Goal: Transaction & Acquisition: Obtain resource

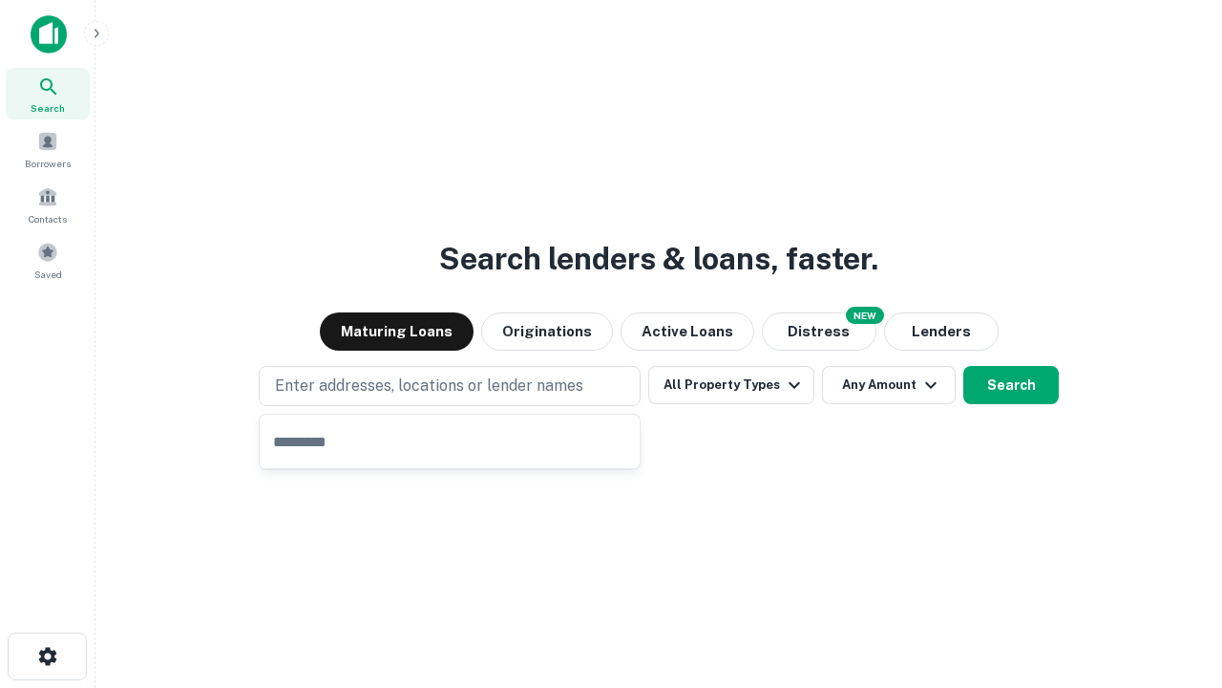
type input "**********"
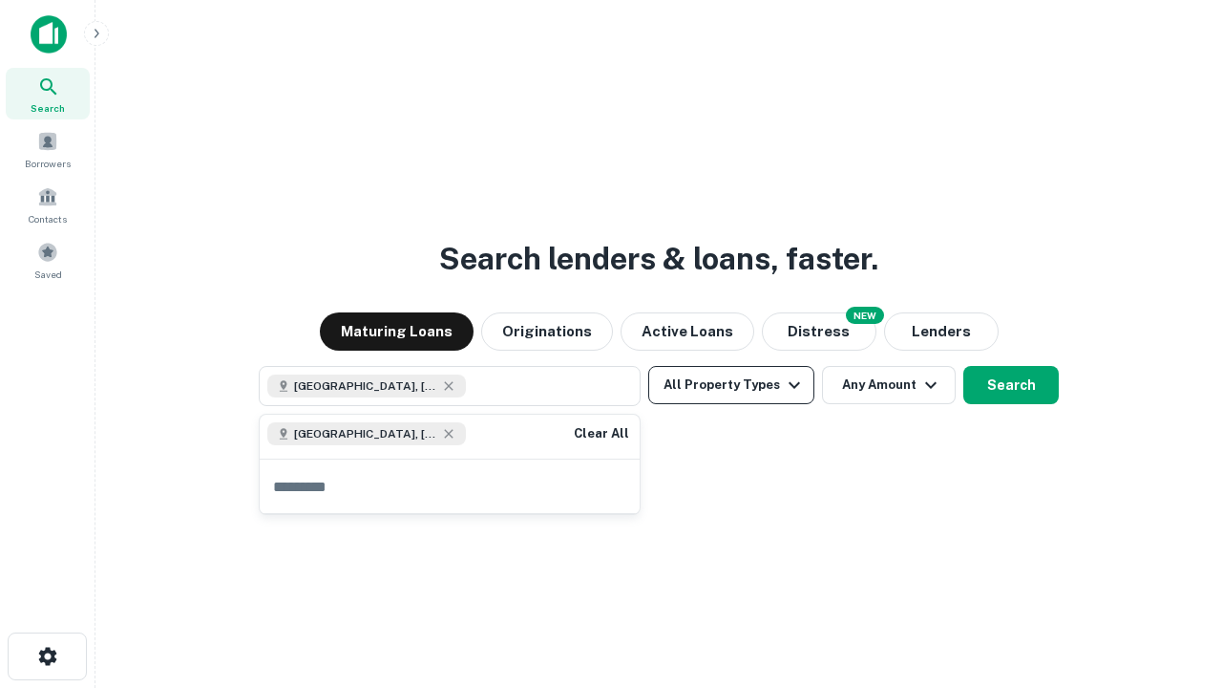
click at [731, 385] on button "All Property Types" at bounding box center [731, 385] width 166 height 38
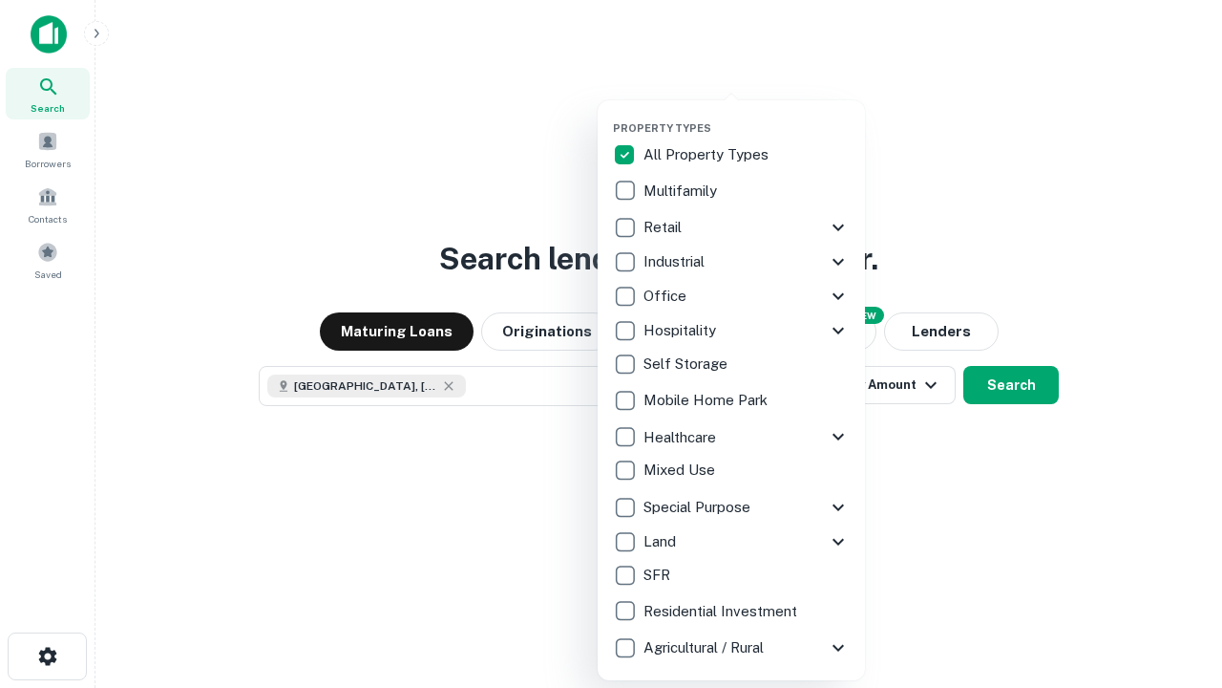
click at [747, 116] on button "button" at bounding box center [746, 116] width 267 height 1
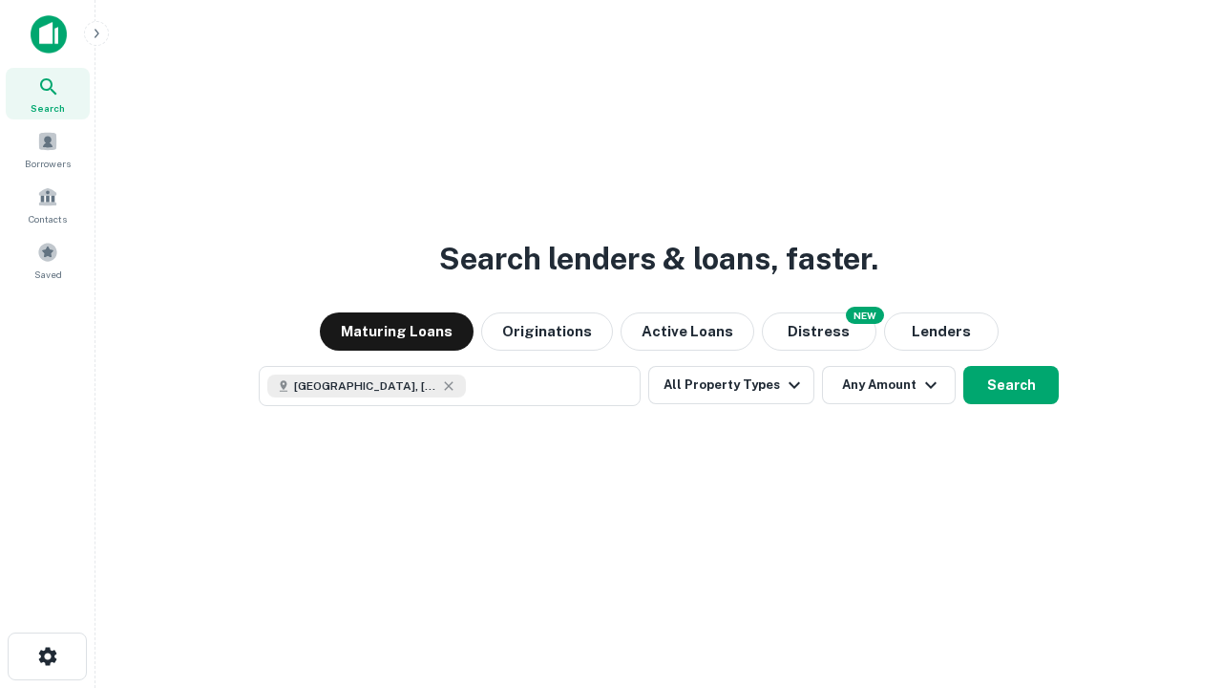
scroll to position [31, 0]
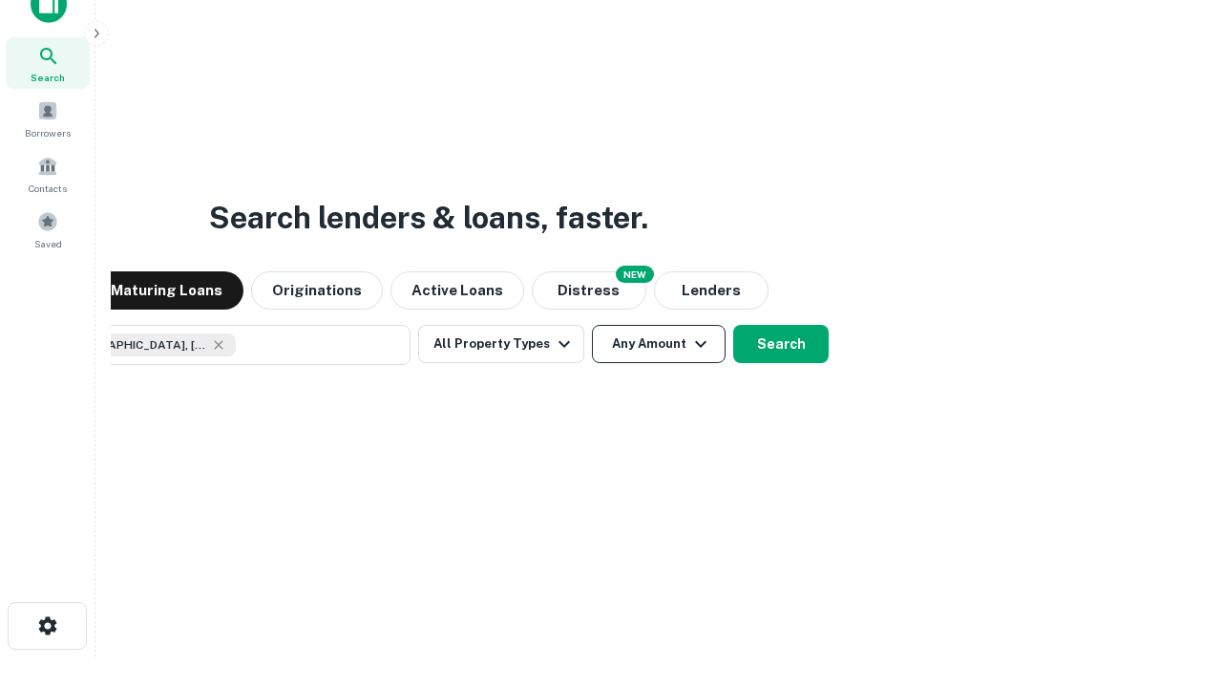
click at [592, 325] on button "Any Amount" at bounding box center [659, 344] width 134 height 38
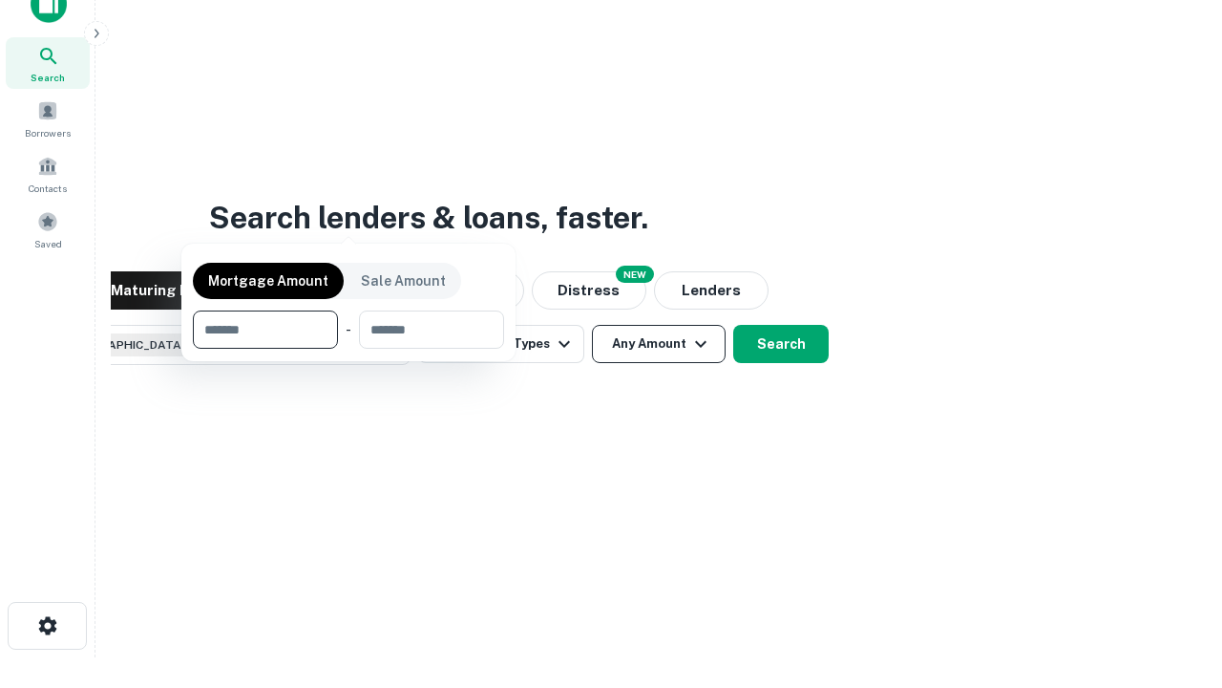
scroll to position [138, 540]
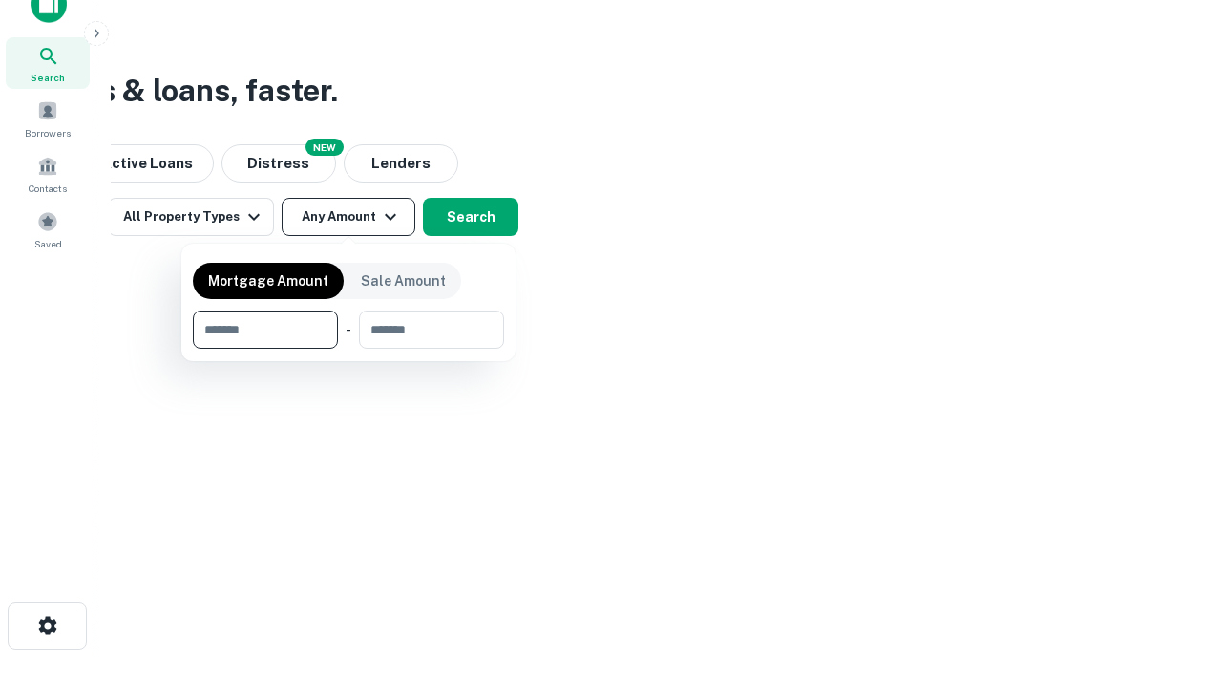
type input "*******"
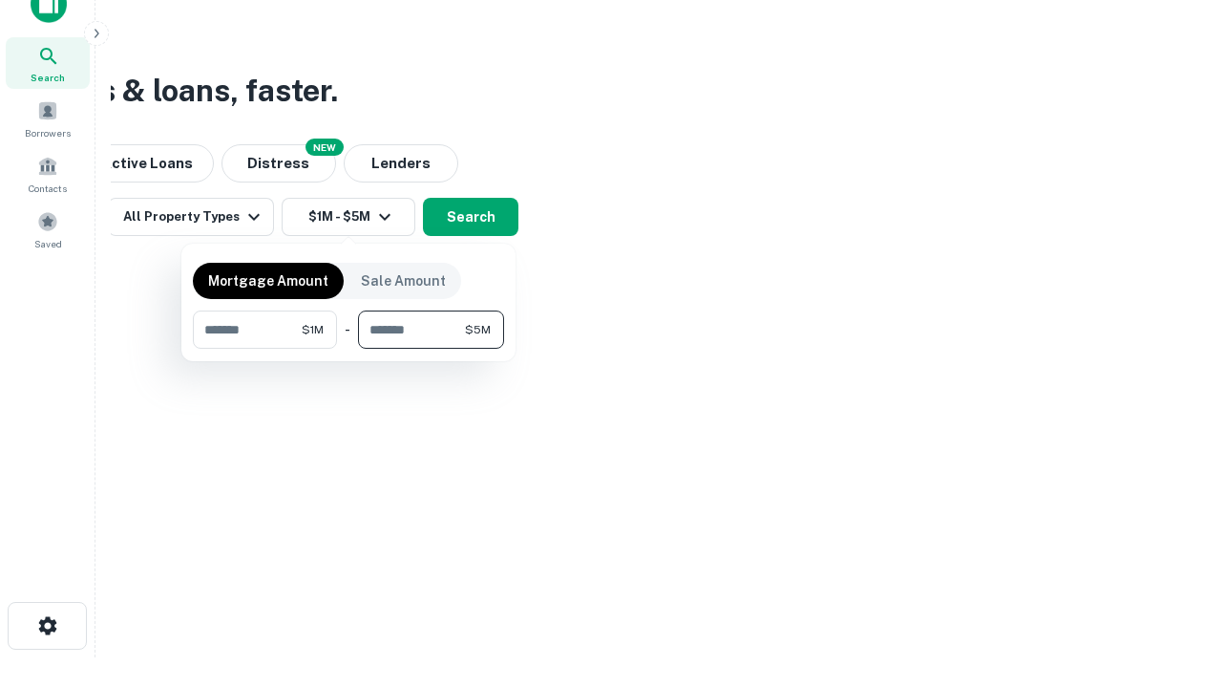
type input "*******"
click at [349, 349] on button "button" at bounding box center [348, 349] width 311 height 1
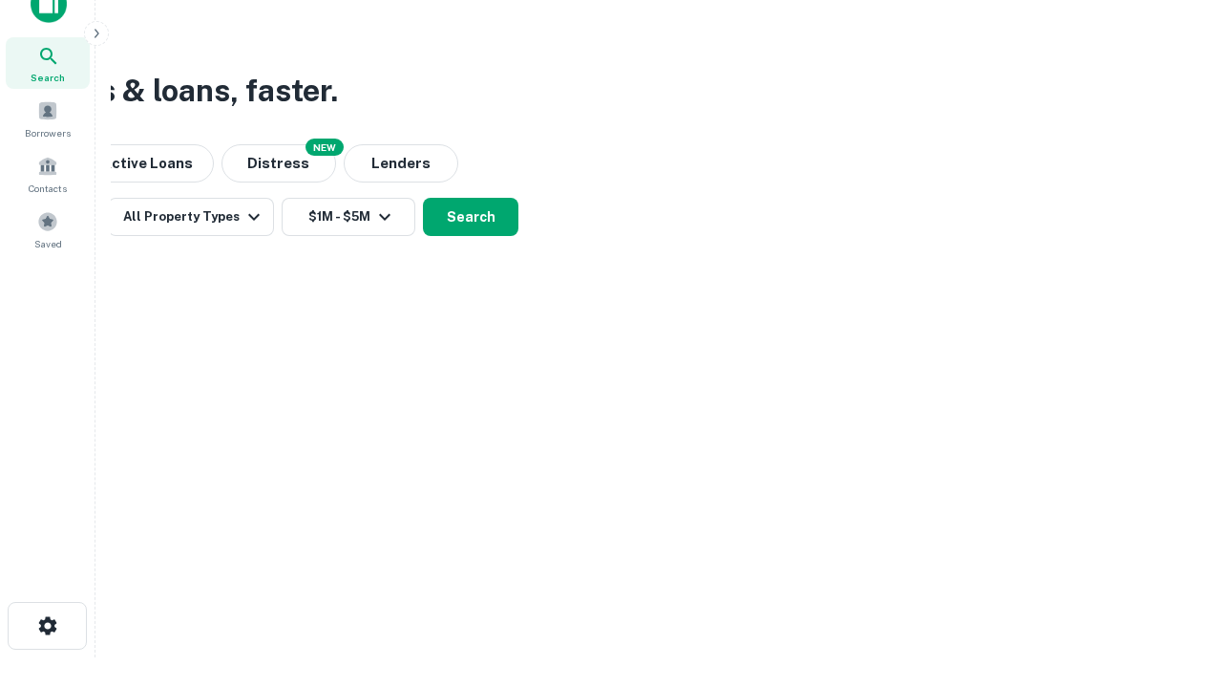
scroll to position [31, 0]
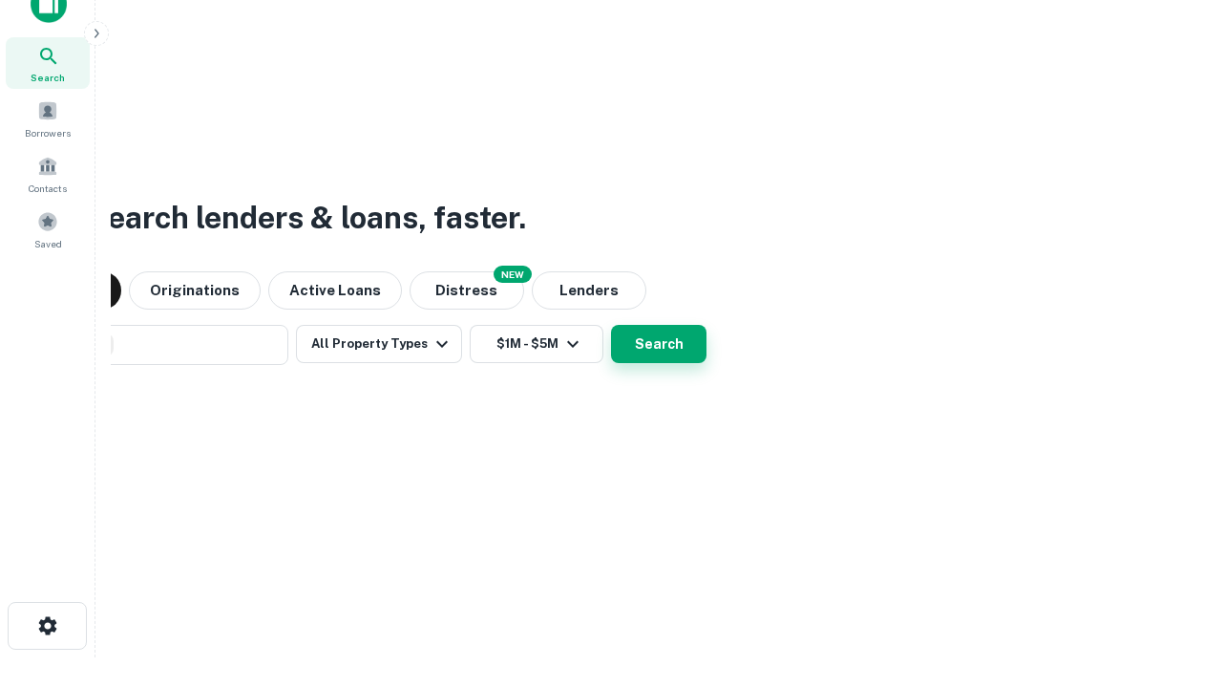
click at [611, 325] on button "Search" at bounding box center [658, 344] width 95 height 38
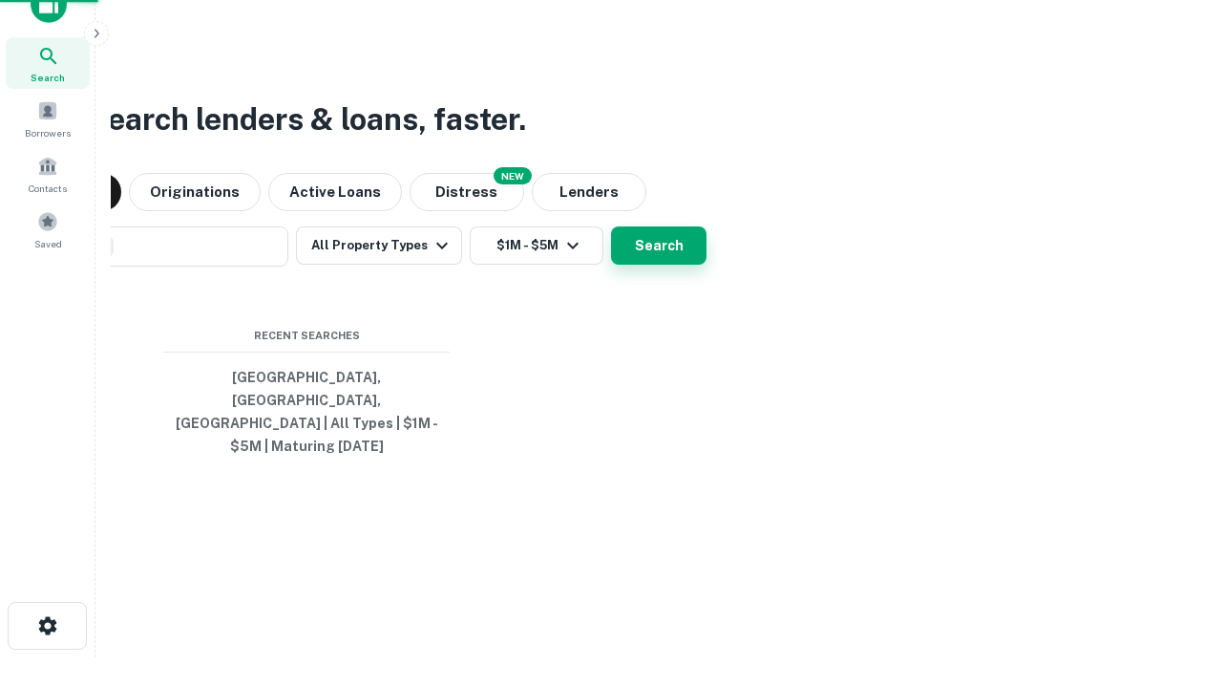
scroll to position [62, 540]
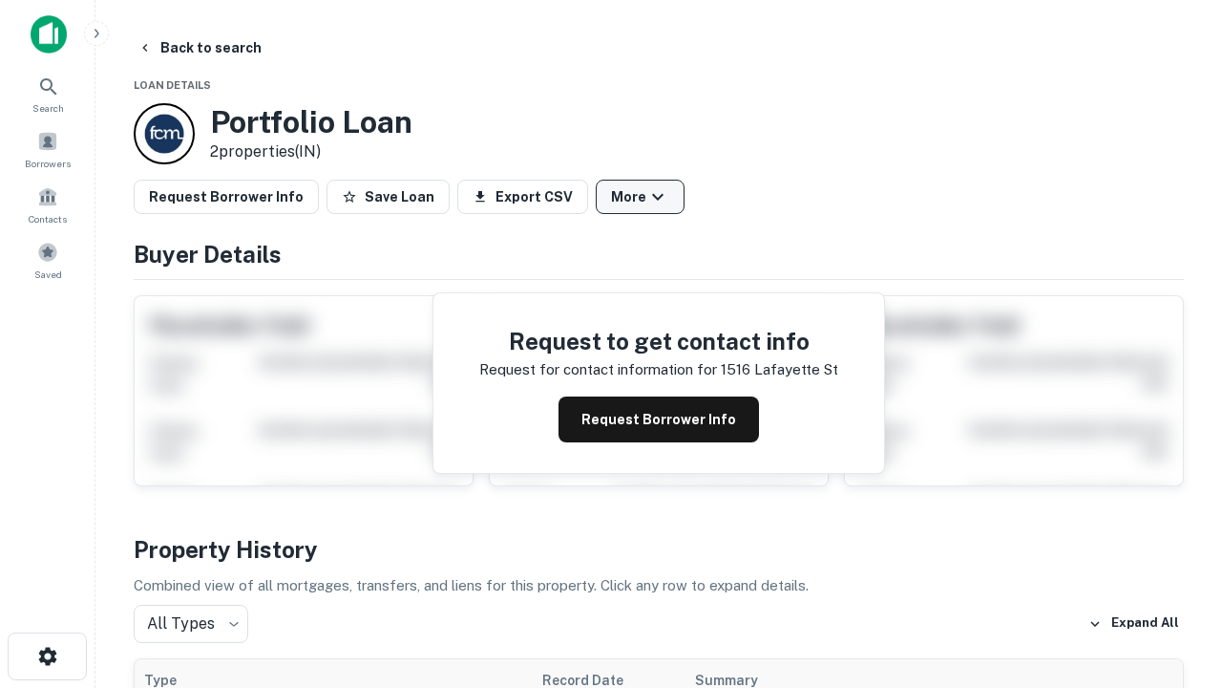
click at [640, 197] on button "More" at bounding box center [640, 197] width 89 height 34
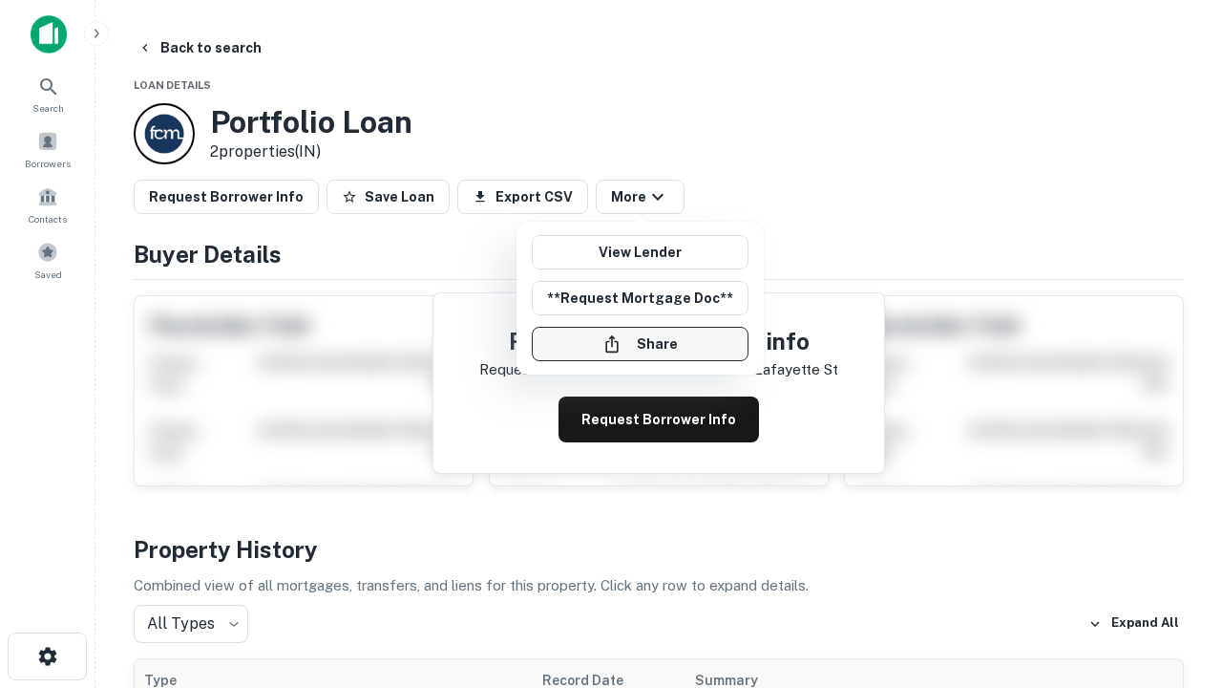
click at [640, 344] on button "Share" at bounding box center [640, 344] width 217 height 34
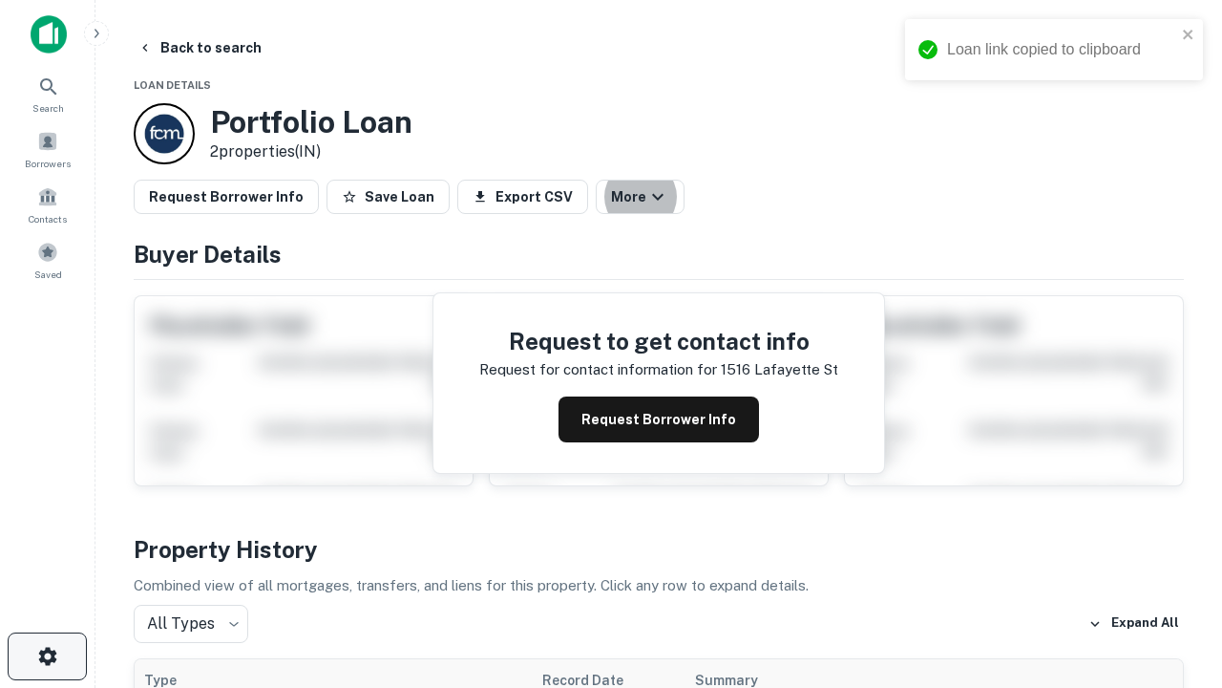
click at [47, 656] on icon "button" at bounding box center [47, 656] width 23 height 23
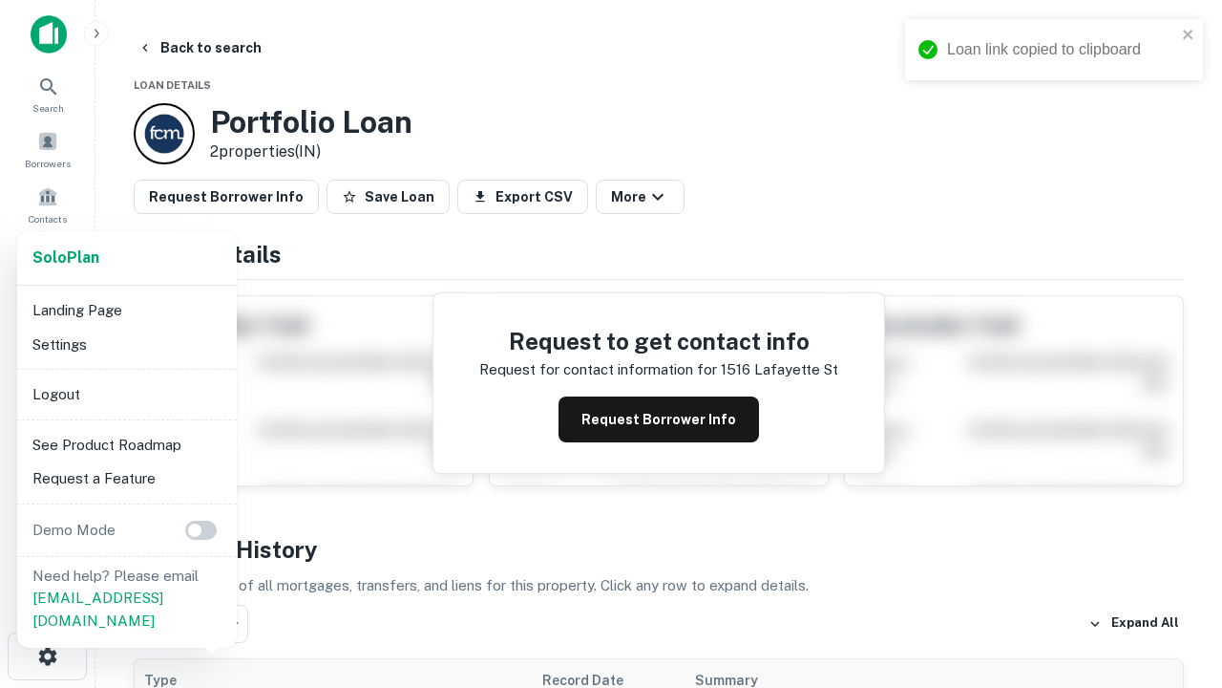
click at [126, 393] on li "Logout" at bounding box center [127, 394] width 204 height 34
